Goal: Navigation & Orientation: Find specific page/section

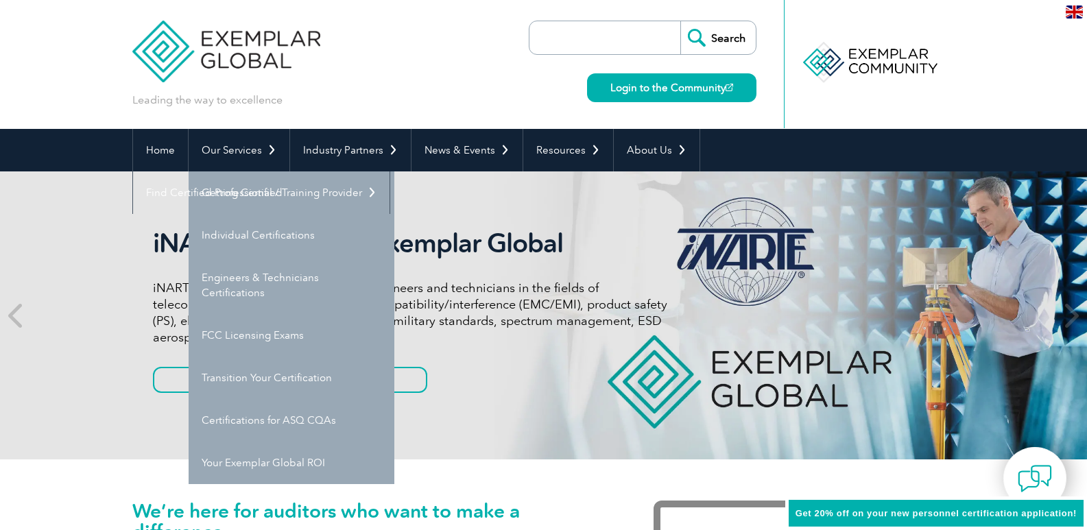
click at [297, 462] on link "Your Exemplar Global ROI" at bounding box center [292, 463] width 206 height 43
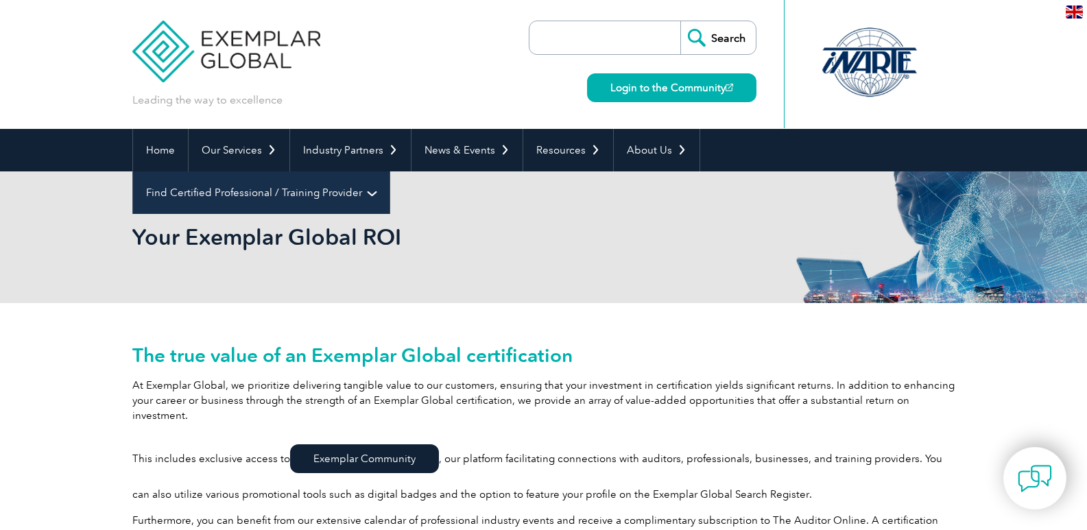
click at [390, 171] on link "Find Certified Professional / Training Provider" at bounding box center [261, 192] width 257 height 43
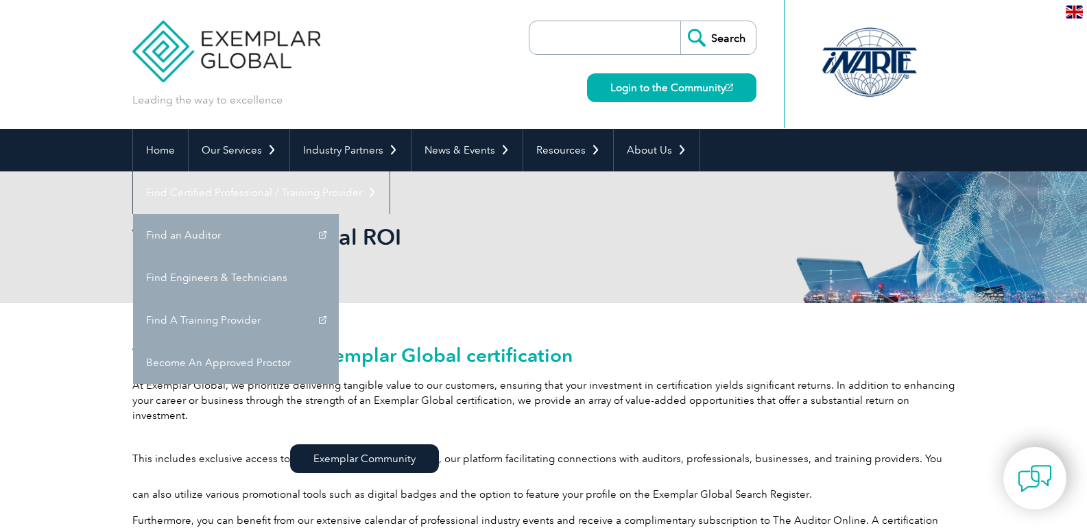
click at [645, 238] on h2 "Your Exemplar Global ROI" at bounding box center [420, 237] width 576 height 22
click at [960, 197] on div "Your Exemplar Global ROI" at bounding box center [543, 237] width 1087 height 132
click at [613, 226] on div "Your Exemplar Global ROI" at bounding box center [543, 237] width 823 height 132
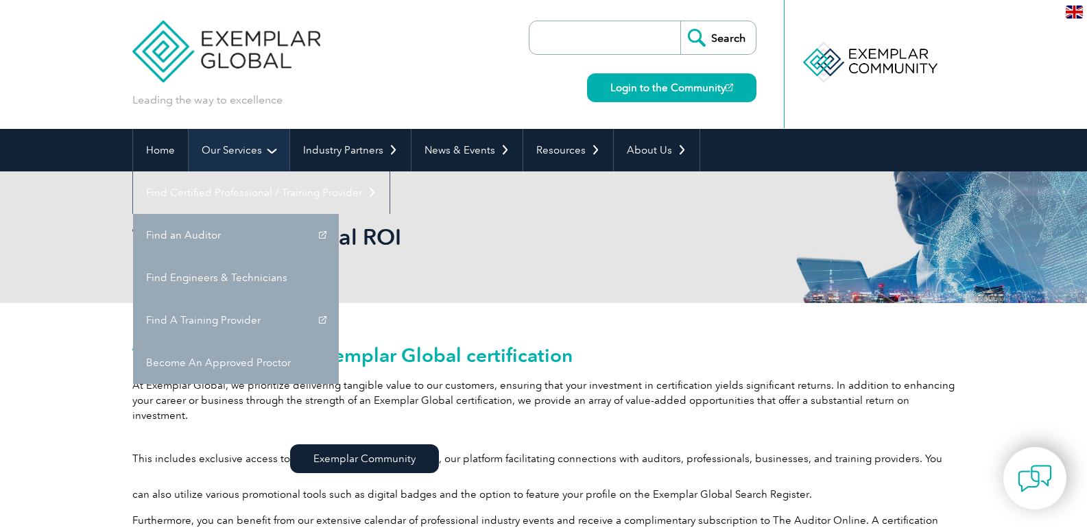
click at [224, 152] on link "Our Services" at bounding box center [239, 150] width 101 height 43
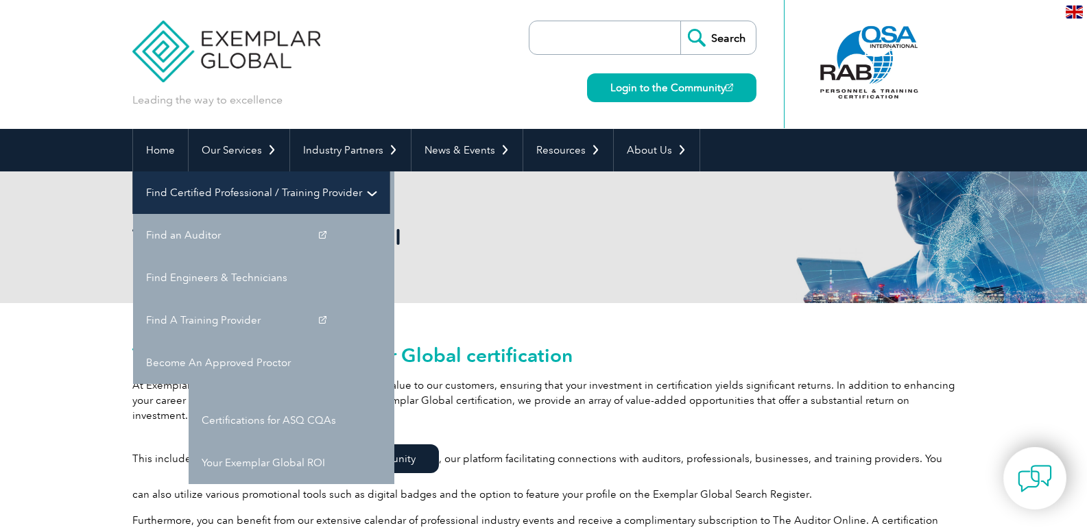
click at [390, 171] on link "Find Certified Professional / Training Provider" at bounding box center [261, 192] width 257 height 43
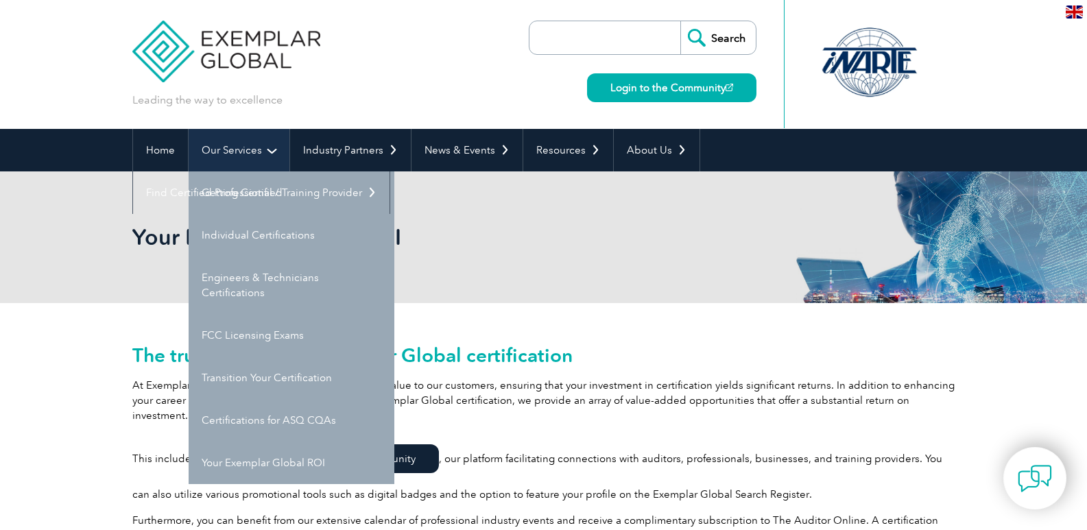
click at [229, 146] on link "Our Services" at bounding box center [239, 150] width 101 height 43
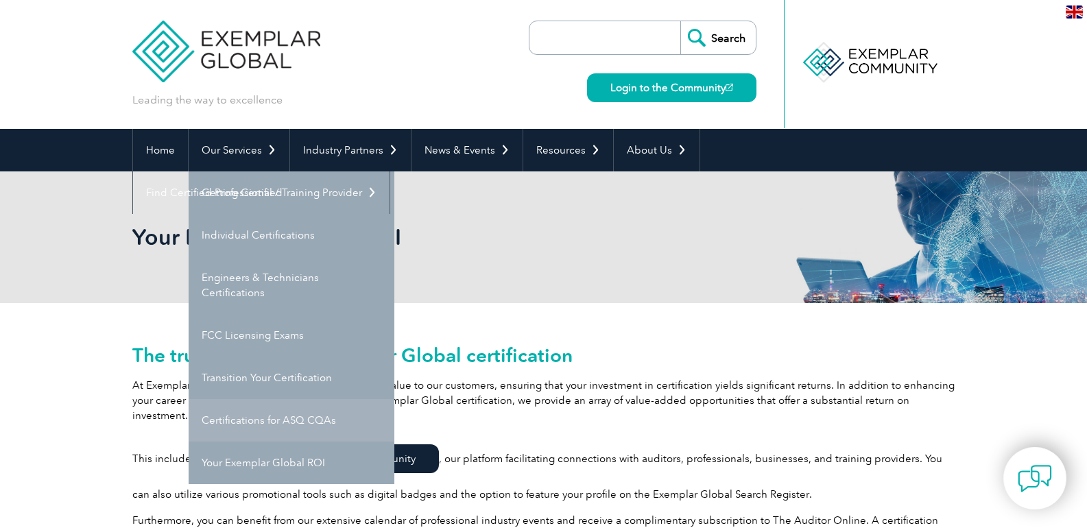
click at [269, 440] on link "Certifications for ASQ CQAs" at bounding box center [292, 420] width 206 height 43
